Goal: Communication & Community: Ask a question

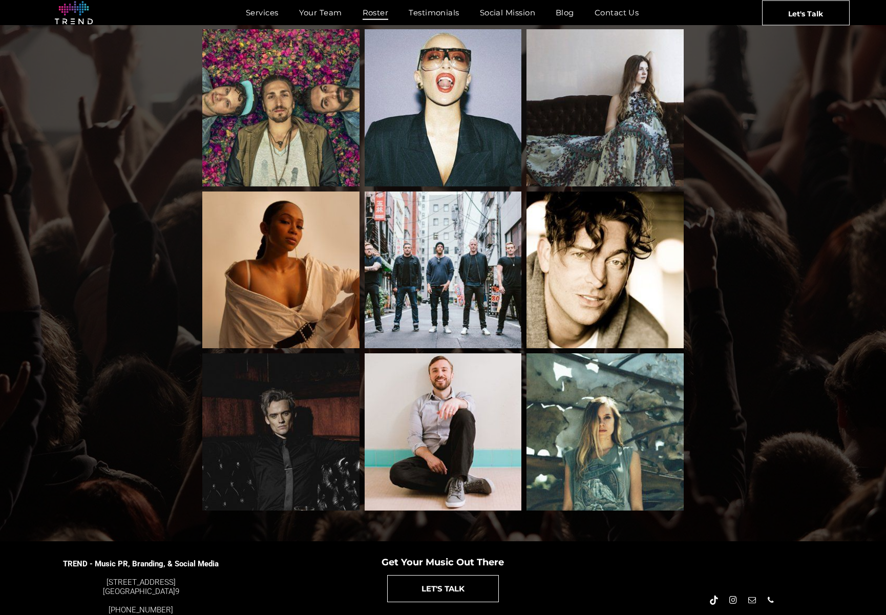
scroll to position [902, 0]
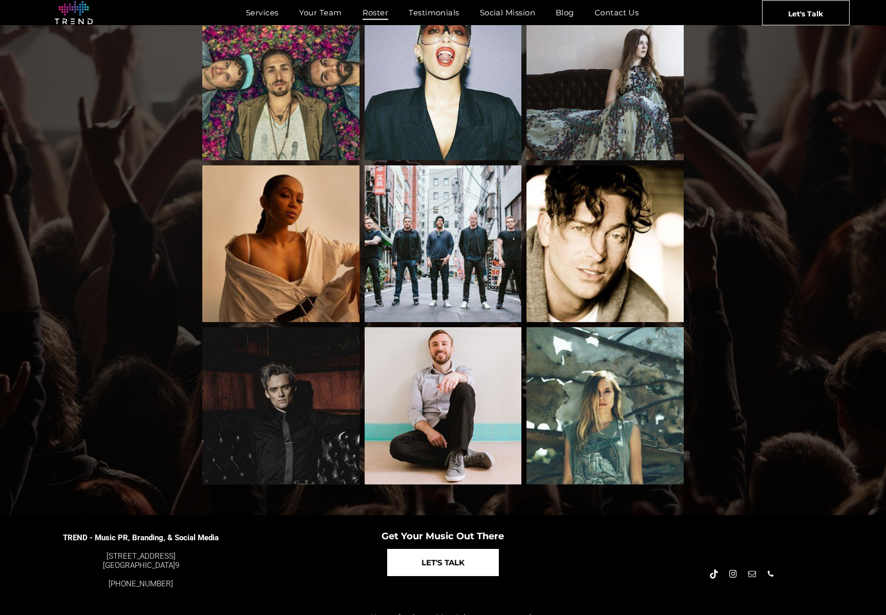
click at [417, 552] on link "LET'S TALK" at bounding box center [443, 562] width 112 height 27
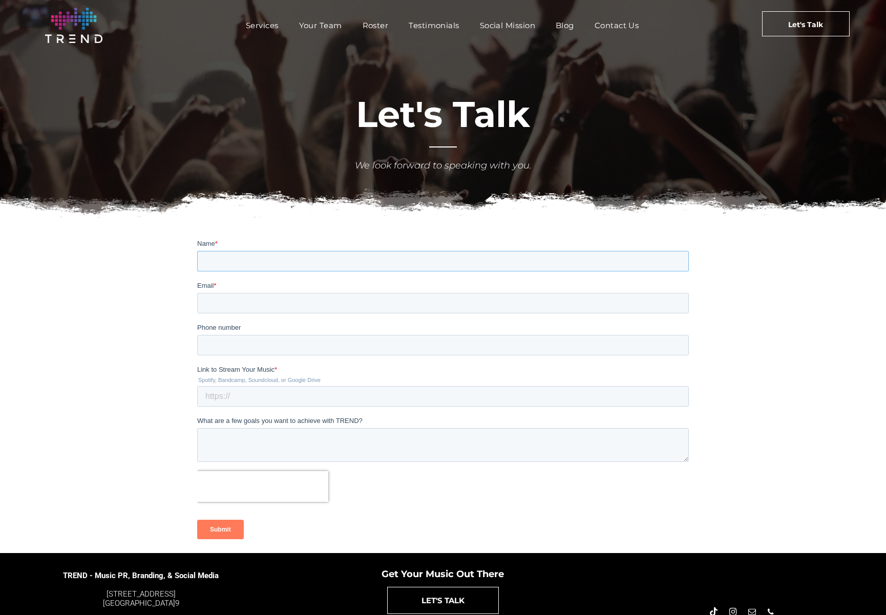
click at [365, 257] on input "Name *" at bounding box center [443, 260] width 492 height 20
type input "Rina"
click at [267, 305] on input "Email *" at bounding box center [443, 302] width 492 height 20
type input "rinagsingh@gmail.com"
click at [270, 346] on input "Phone number" at bounding box center [443, 344] width 492 height 20
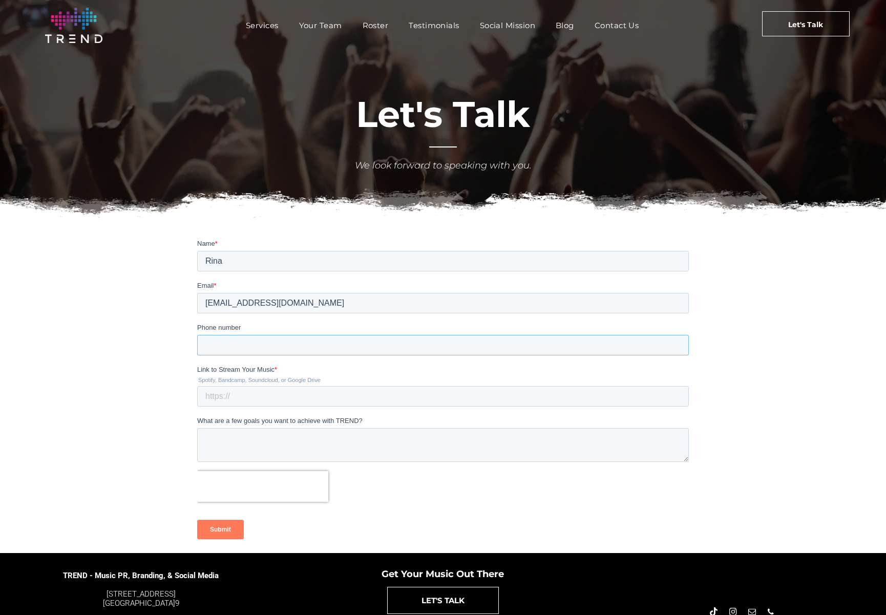
type input "14153504070"
click at [258, 396] on input "Link to Stream Your Music *" at bounding box center [443, 396] width 492 height 20
type input "www.rinarain.com"
click at [236, 435] on textarea "What are a few goals you want to achieve with TREND?" at bounding box center [443, 445] width 492 height 34
type textarea "I am releasing my mantra album and would like some help with PR"
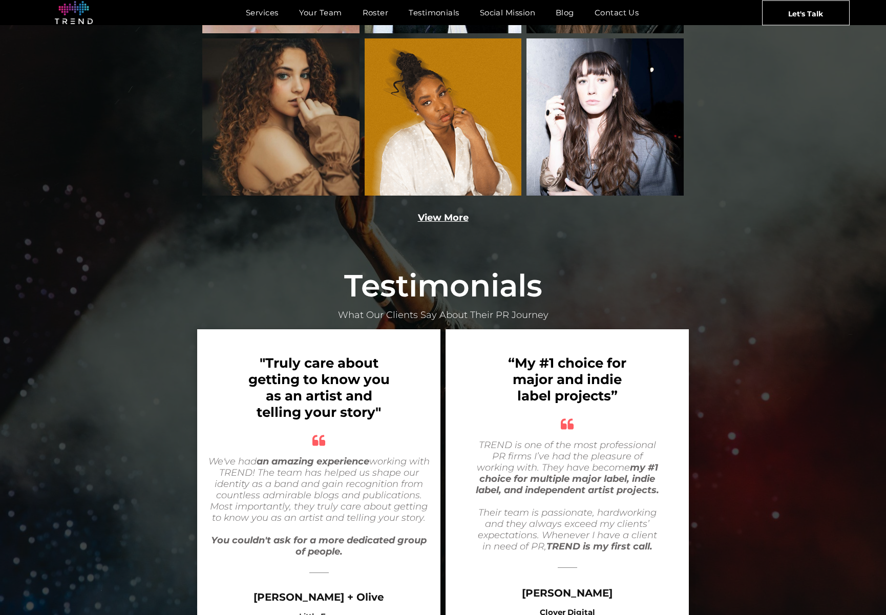
scroll to position [1847, 0]
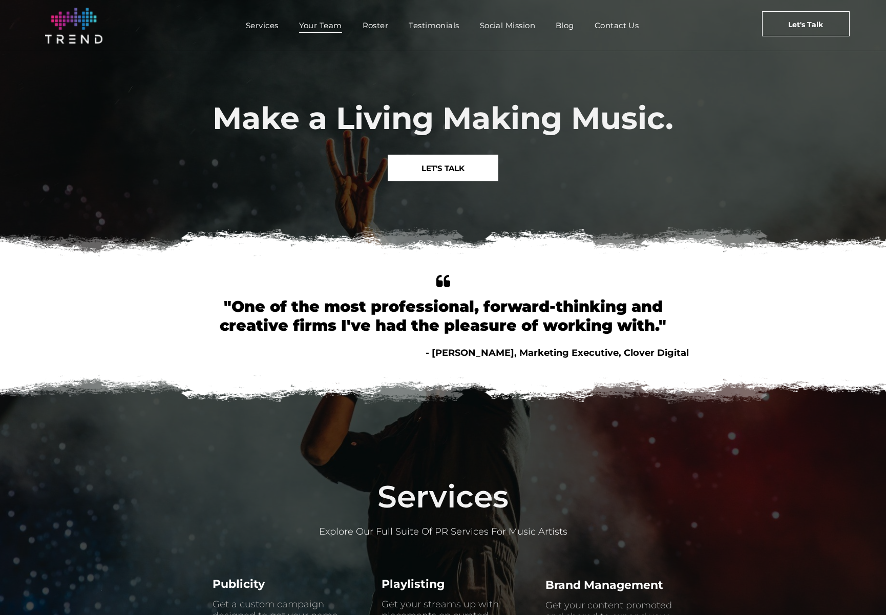
click at [313, 25] on span "Your Team" at bounding box center [320, 25] width 43 height 15
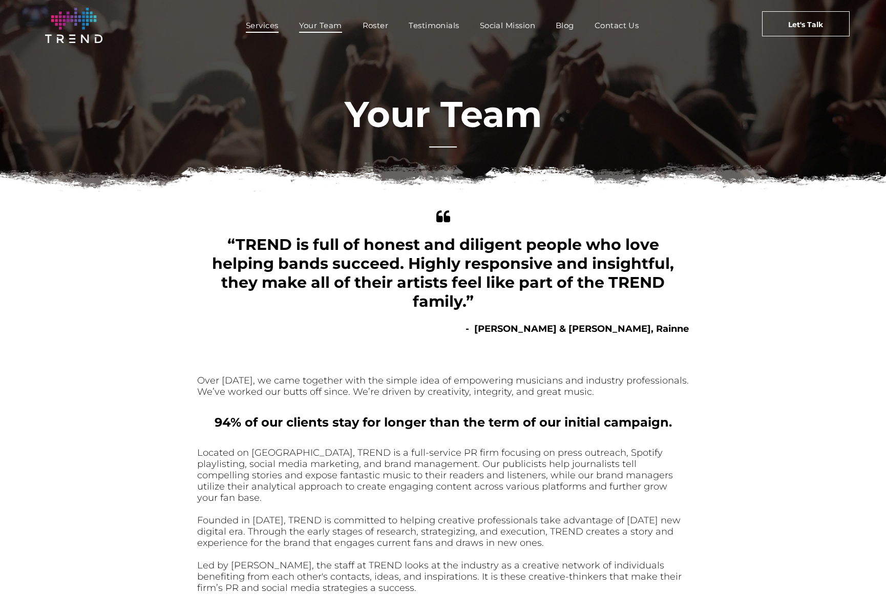
click at [265, 26] on span "Services" at bounding box center [262, 25] width 33 height 15
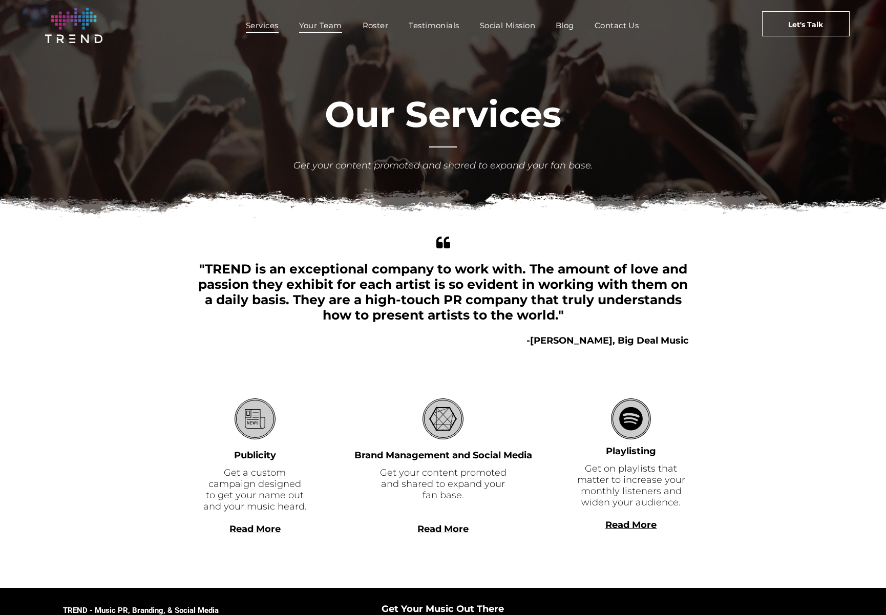
click at [327, 23] on span "Your Team" at bounding box center [320, 25] width 43 height 15
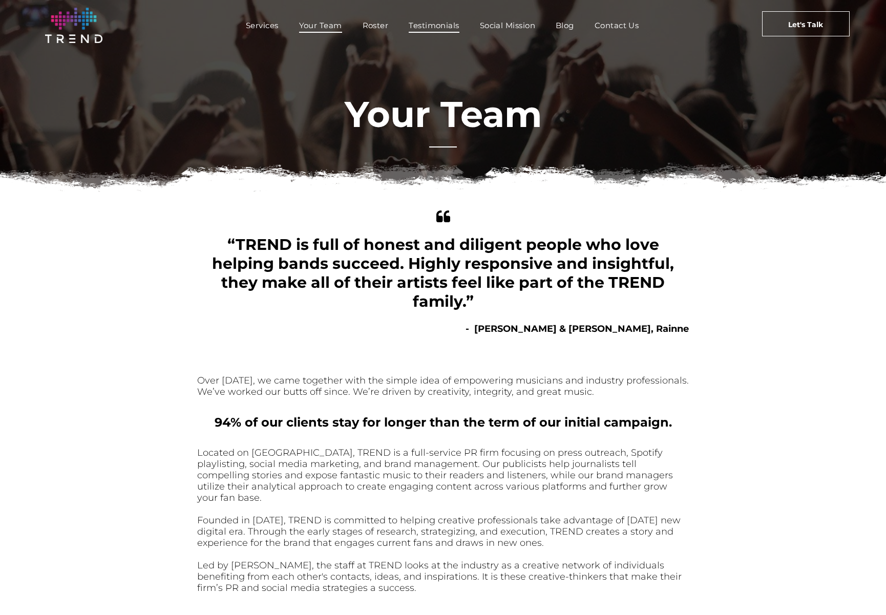
click at [445, 29] on span "Testimonials" at bounding box center [434, 25] width 50 height 15
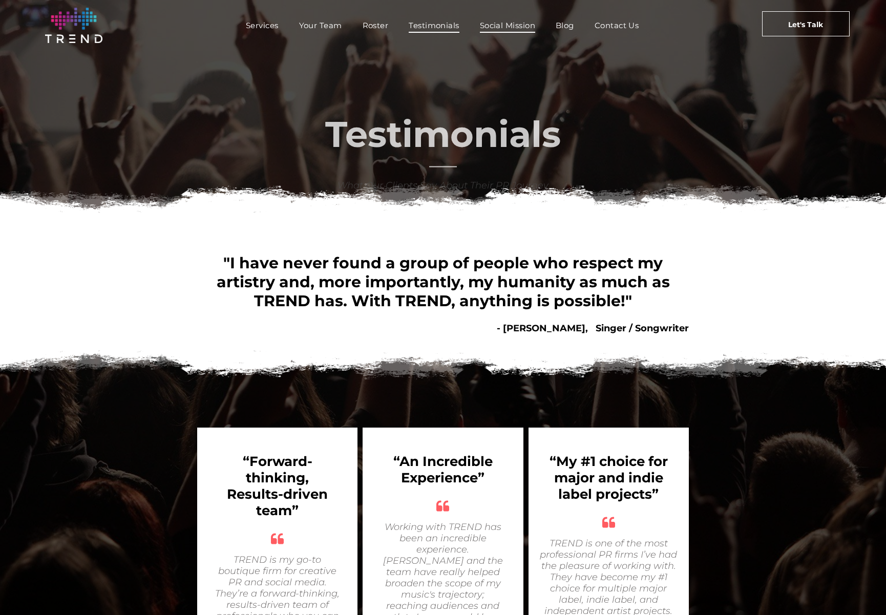
click at [516, 30] on span "Social Mission" at bounding box center [507, 25] width 55 height 15
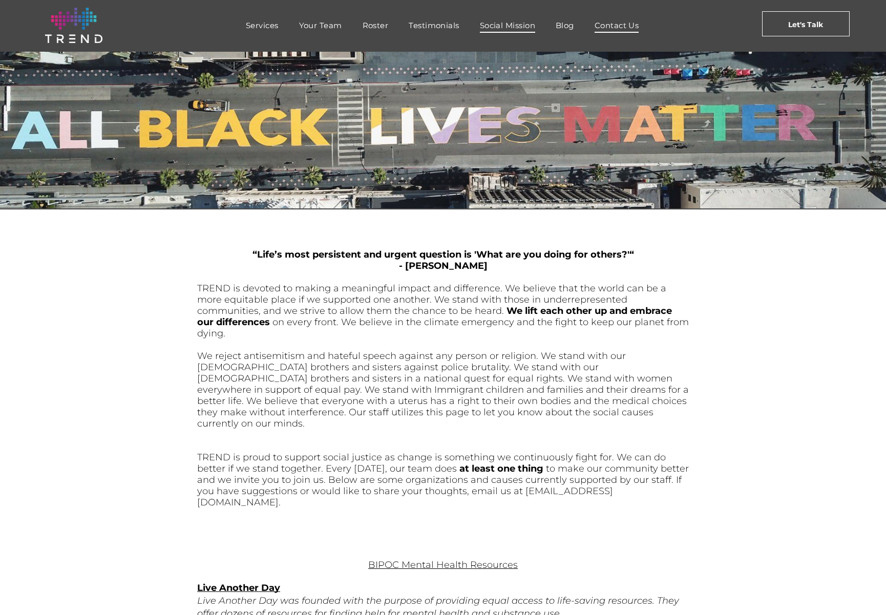
click at [621, 27] on span "Contact Us" at bounding box center [617, 25] width 45 height 15
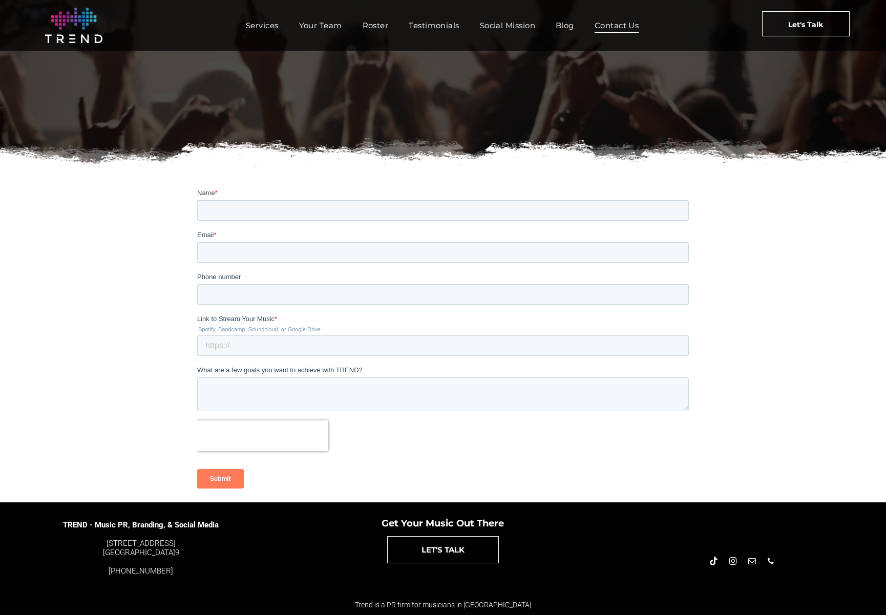
scroll to position [51, 0]
